Goal: Task Accomplishment & Management: Manage account settings

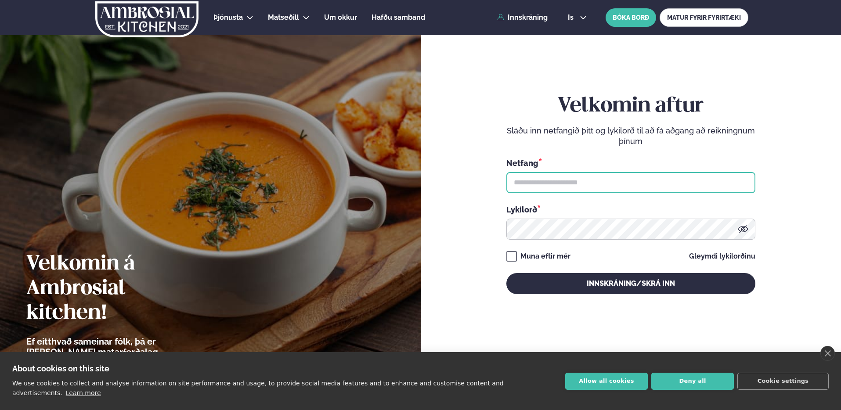
click at [646, 187] on input "text" at bounding box center [630, 182] width 249 height 21
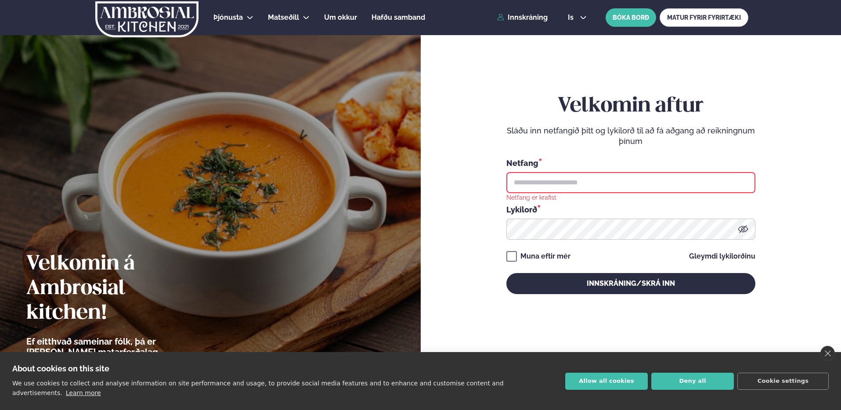
type input "**********"
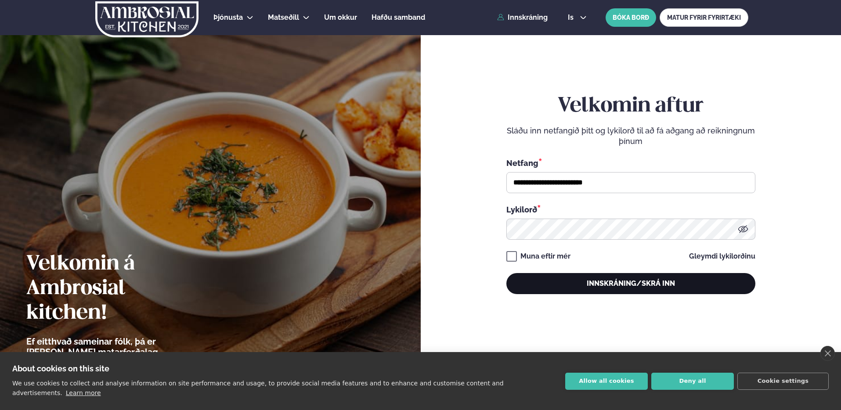
click at [603, 280] on button "Innskráning/Skrá inn" at bounding box center [630, 283] width 249 height 21
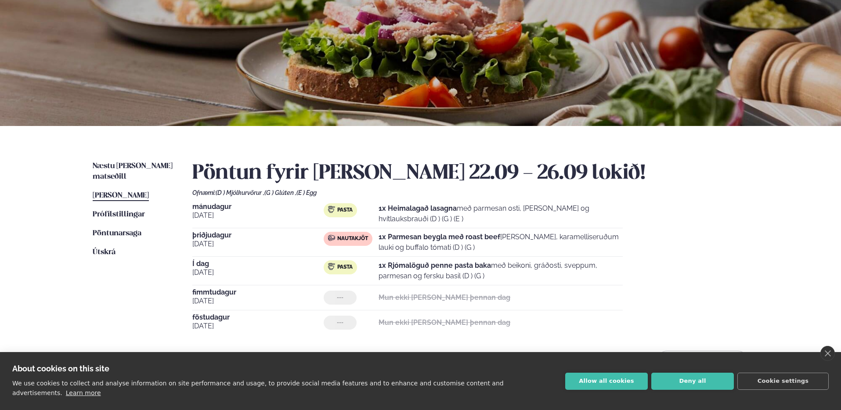
scroll to position [74, 0]
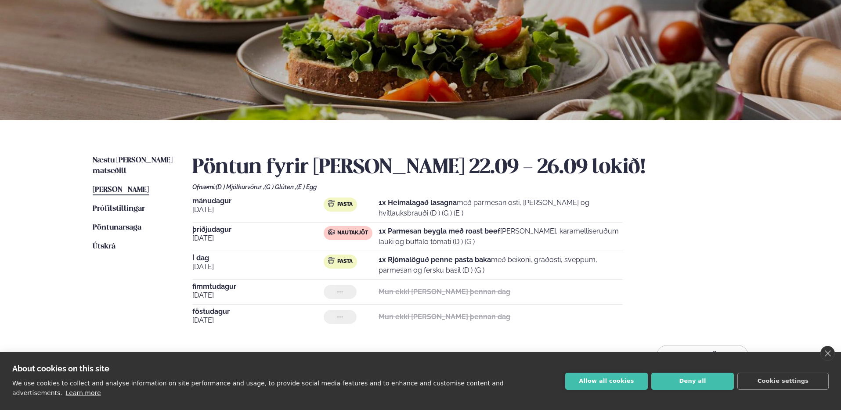
drag, startPoint x: 377, startPoint y: 262, endPoint x: 511, endPoint y: 268, distance: 134.1
click at [511, 268] on div "Pasta 1x Rjómalöguð penne pasta baka með beikoni, gráðosti, sveppum, parmesan o…" at bounding box center [473, 265] width 299 height 21
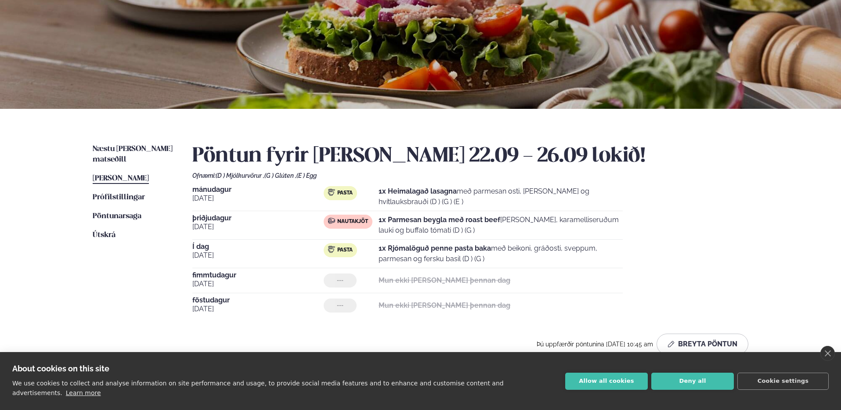
scroll to position [90, 0]
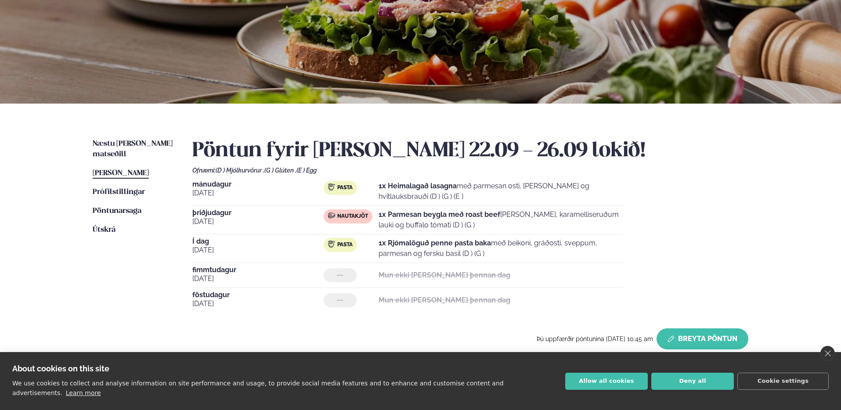
click at [718, 338] on button "Breyta Pöntun" at bounding box center [703, 339] width 92 height 21
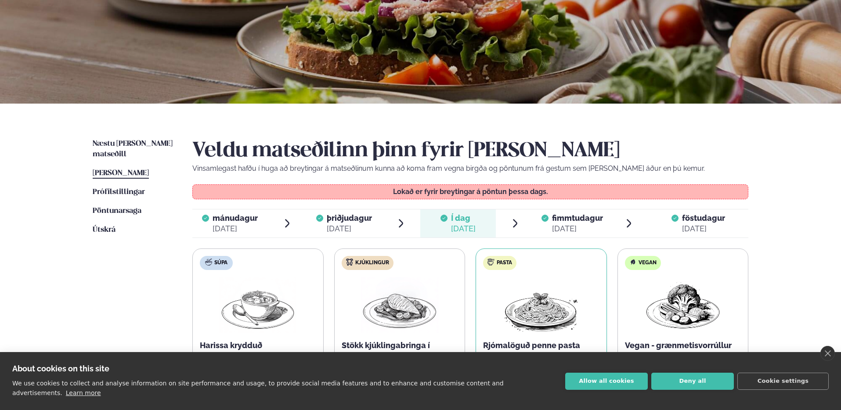
click at [553, 220] on span "fimmtudagur" at bounding box center [577, 217] width 51 height 9
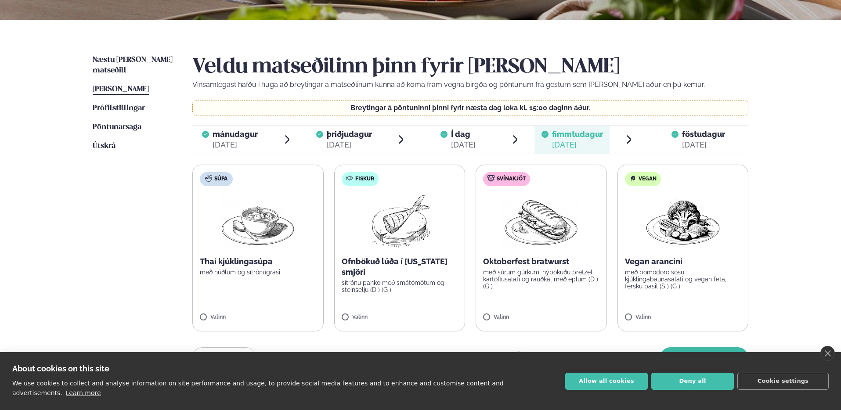
scroll to position [218, 0]
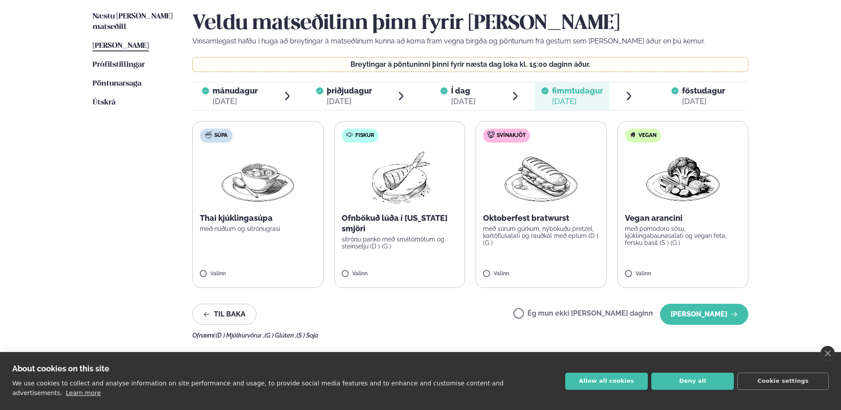
click at [546, 233] on p "með súrum gúrkum, nýbökuðu pretzel, kartöflusalati og rauðkál með eplum (D ) (G…" at bounding box center [541, 235] width 116 height 21
click at [715, 315] on button "[PERSON_NAME]" at bounding box center [704, 314] width 88 height 21
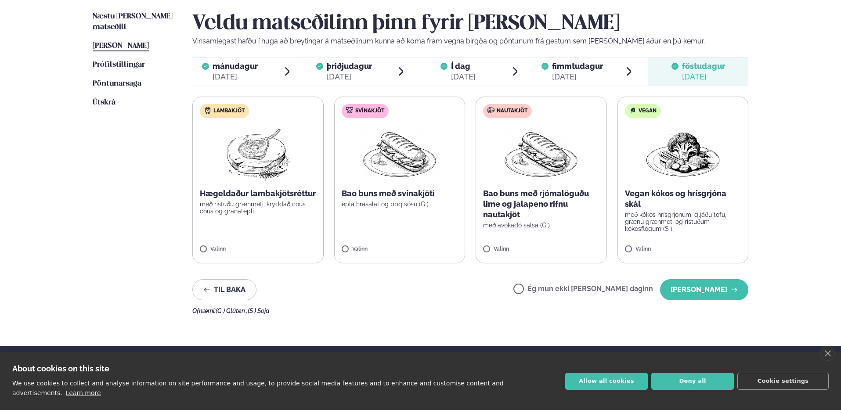
click at [706, 301] on div "Veldu matseðilinn þinn fyrir [PERSON_NAME] Vinsamlegast hafðu í huga að breytin…" at bounding box center [470, 162] width 556 height 303
click at [706, 300] on button "[PERSON_NAME]" at bounding box center [704, 289] width 88 height 21
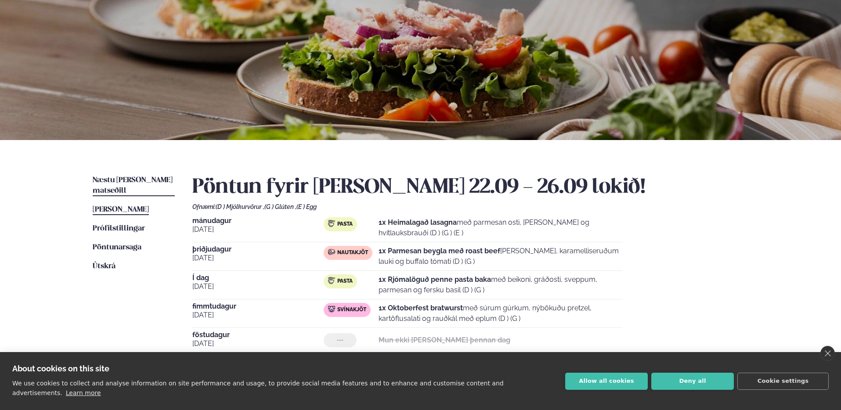
click at [120, 177] on span "Næstu [PERSON_NAME] matseðill" at bounding box center [133, 186] width 80 height 18
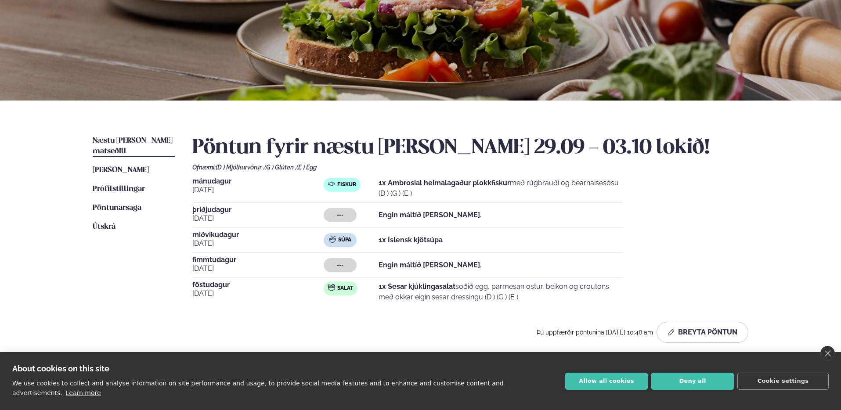
scroll to position [123, 0]
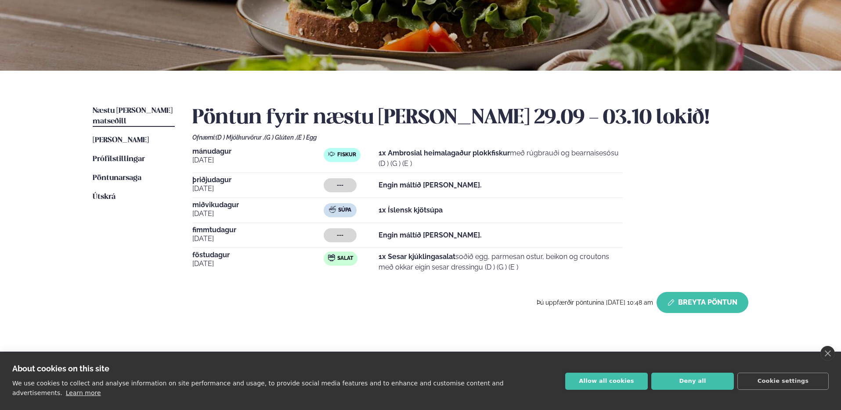
click at [673, 299] on icon "button" at bounding box center [671, 302] width 7 height 7
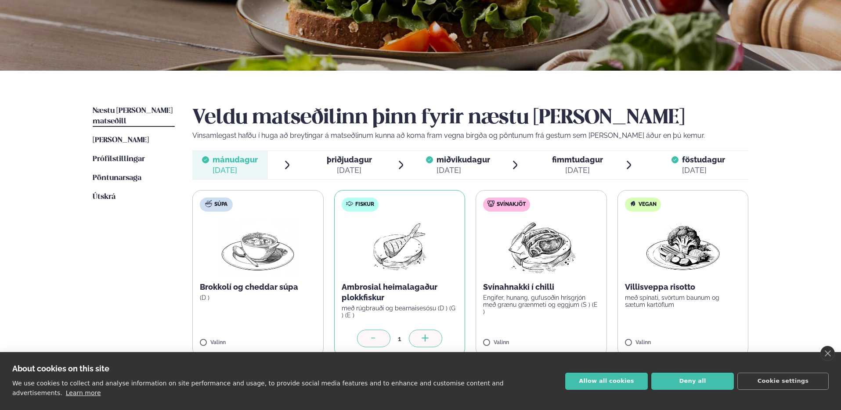
click at [350, 173] on div "[DATE]" at bounding box center [349, 170] width 45 height 11
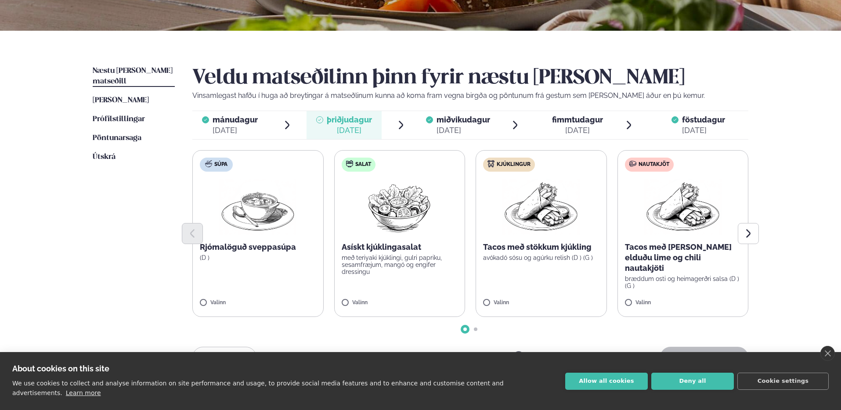
scroll to position [169, 0]
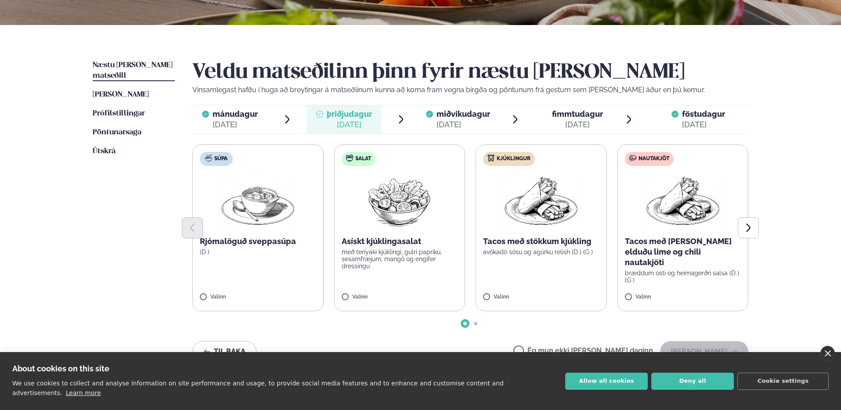
click at [832, 361] on link "close" at bounding box center [827, 353] width 14 height 15
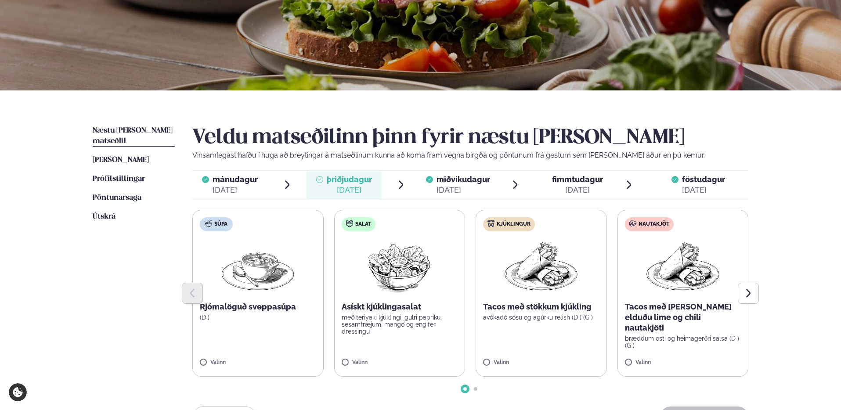
scroll to position [109, 0]
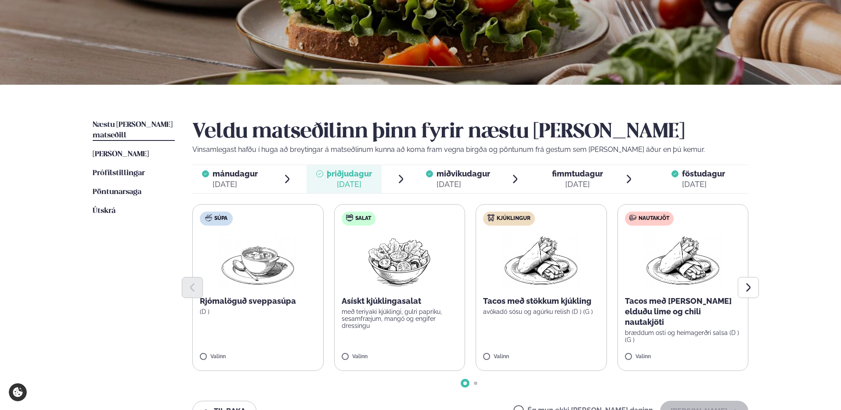
click at [378, 312] on p "með teriyaki kjúklingi, gulri papriku, sesamfræjum, mangó og engifer dressingu" at bounding box center [400, 318] width 116 height 21
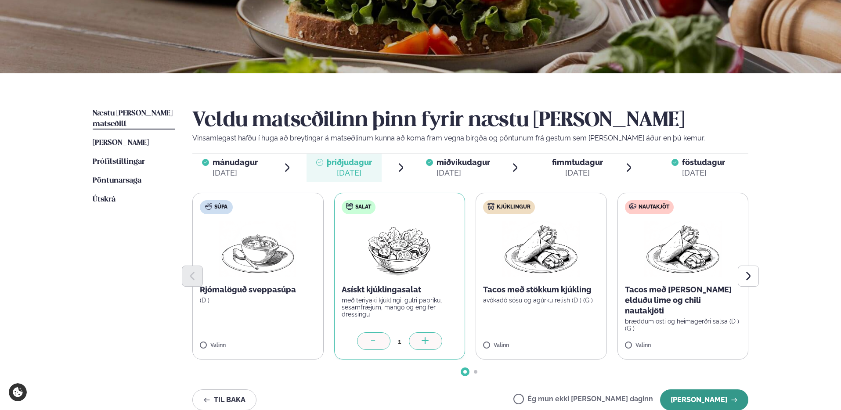
click at [732, 394] on button "[PERSON_NAME]" at bounding box center [704, 400] width 88 height 21
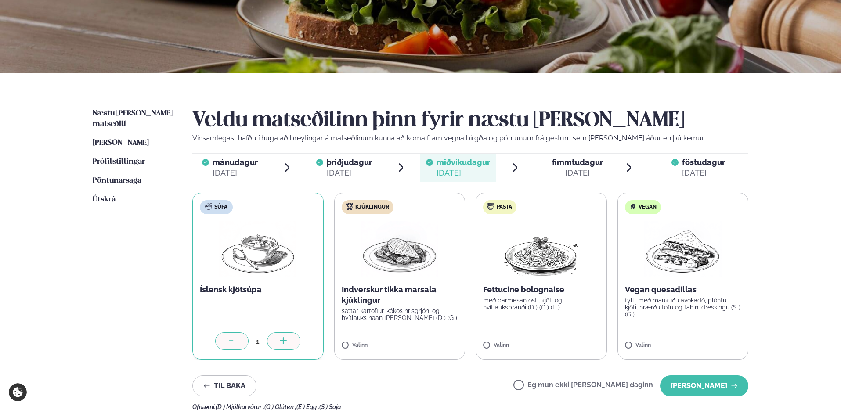
click at [611, 166] on li "fimmtudagur fim. [DATE]" at bounding box center [585, 168] width 100 height 28
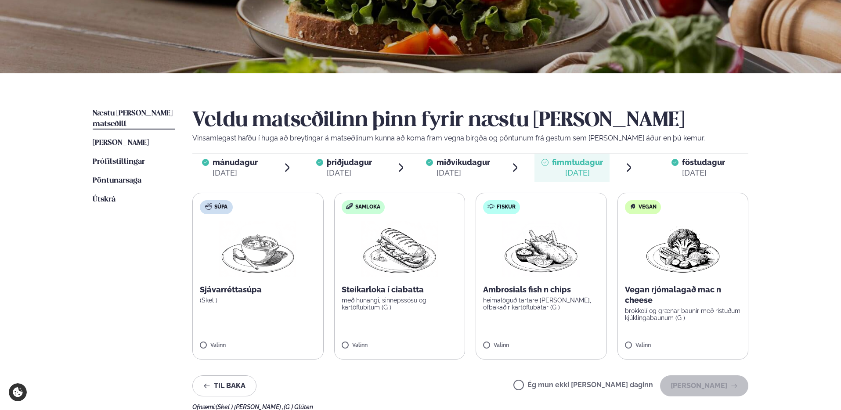
scroll to position [132, 0]
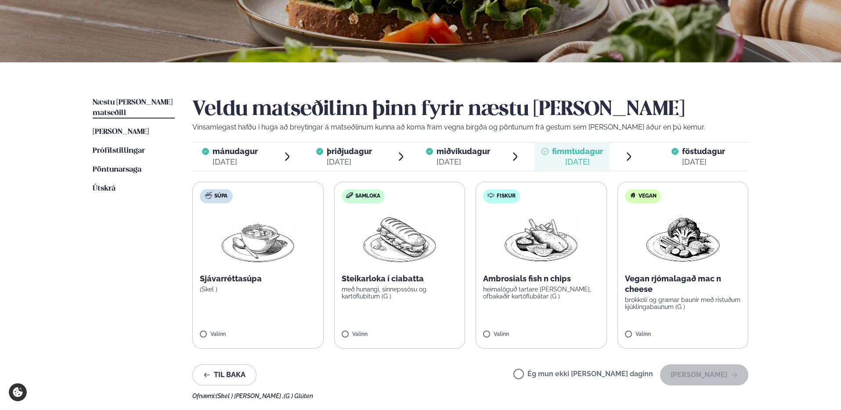
click at [607, 377] on label "Ég mun ekki [PERSON_NAME] daginn" at bounding box center [583, 375] width 140 height 9
click at [701, 372] on button "[PERSON_NAME]" at bounding box center [704, 375] width 88 height 21
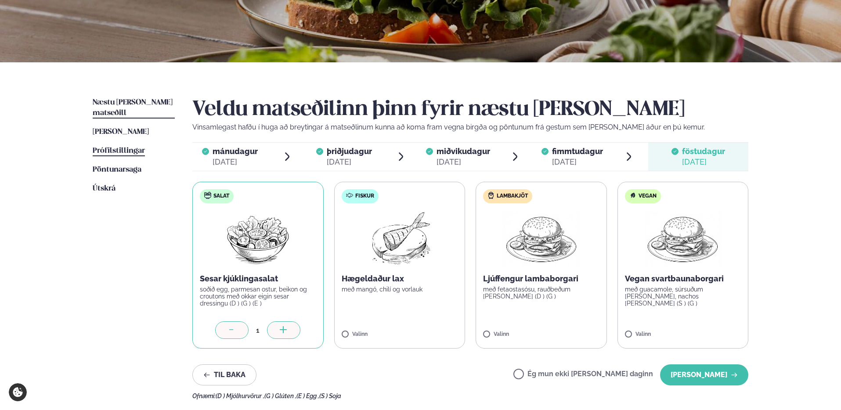
click at [116, 147] on span "Prófílstillingar" at bounding box center [119, 150] width 52 height 7
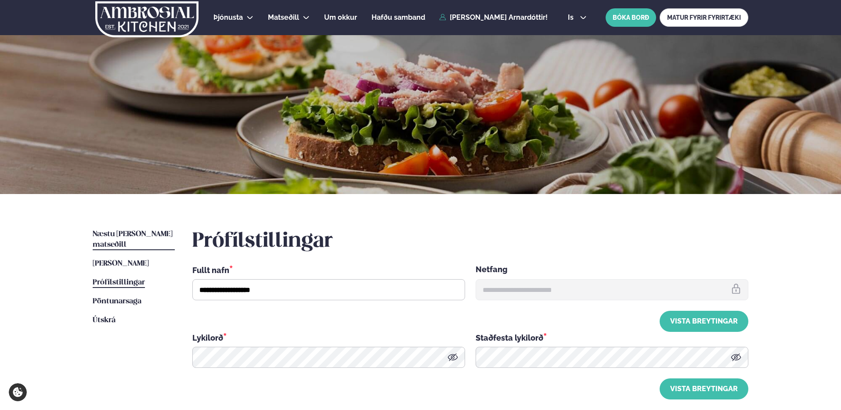
click at [145, 236] on span "Næstu [PERSON_NAME] matseðill" at bounding box center [133, 240] width 80 height 18
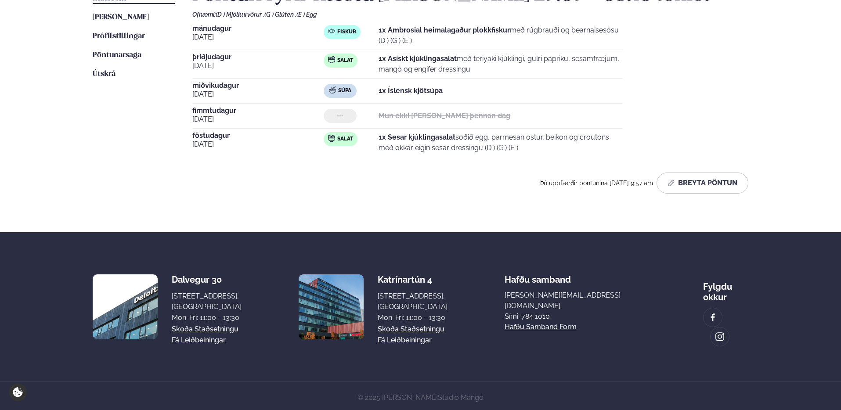
scroll to position [145, 0]
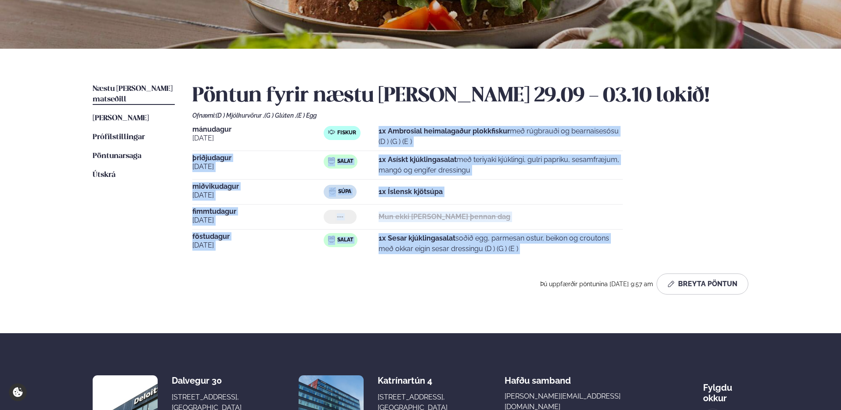
drag, startPoint x: 377, startPoint y: 260, endPoint x: 358, endPoint y: 129, distance: 131.7
click at [358, 130] on div "Pöntun fyrir næstu [PERSON_NAME] 29.09 - 03.10 lokið! Ofnæmi: (D ) Mjólkurvörur…" at bounding box center [470, 189] width 556 height 211
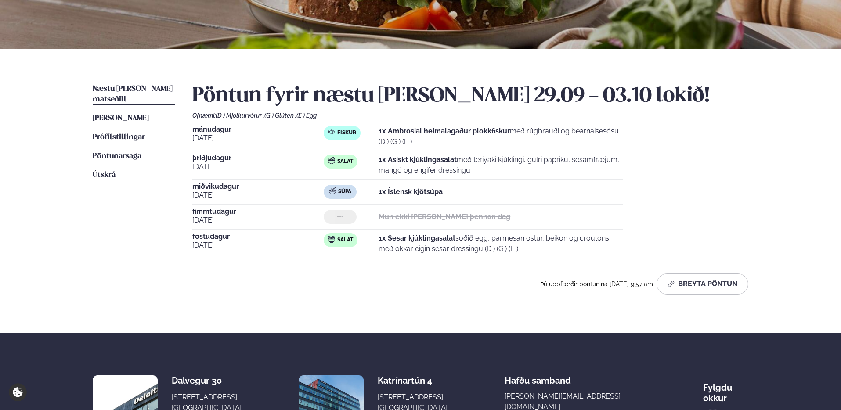
click at [358, 129] on div "Fiskur" at bounding box center [342, 133] width 37 height 14
click at [122, 115] on span "[PERSON_NAME]" at bounding box center [121, 118] width 56 height 7
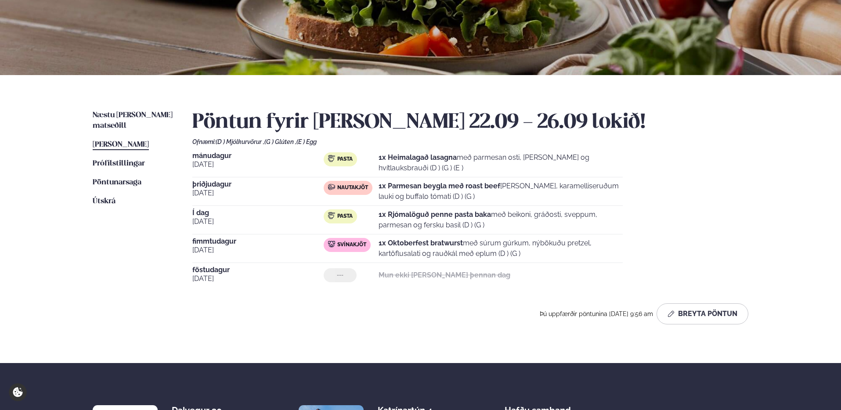
scroll to position [113, 0]
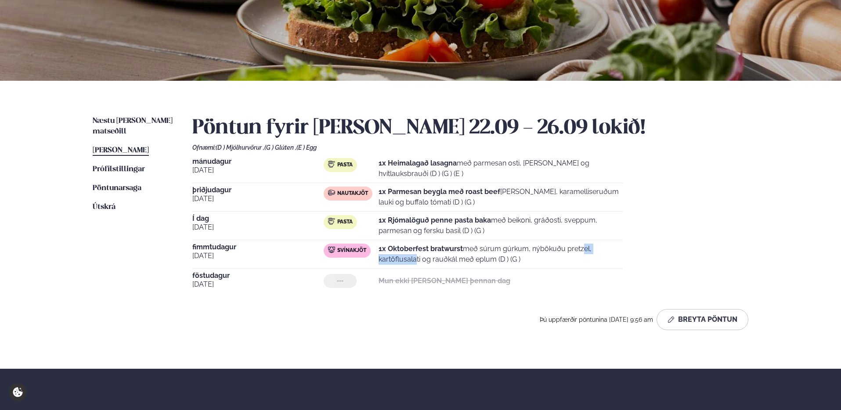
drag, startPoint x: 535, startPoint y: 249, endPoint x: 596, endPoint y: 249, distance: 60.6
click at [596, 249] on p "1x Oktoberfest bratwurst með súrum gúrkum, nýbökuðu pretzel, kartöflusalati og …" at bounding box center [501, 254] width 244 height 21
